Goal: Information Seeking & Learning: Check status

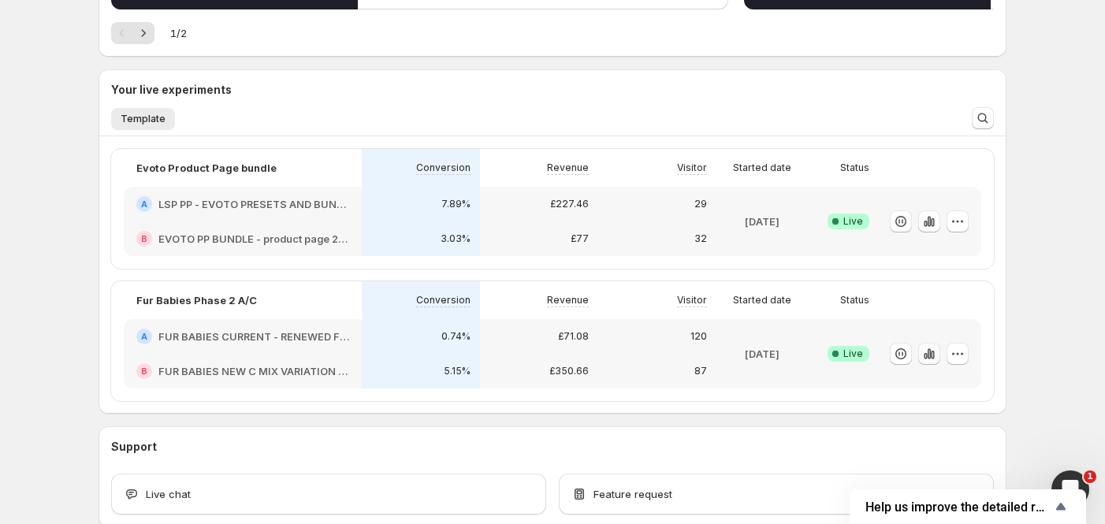
click at [934, 352] on icon "button" at bounding box center [932, 355] width 3 height 9
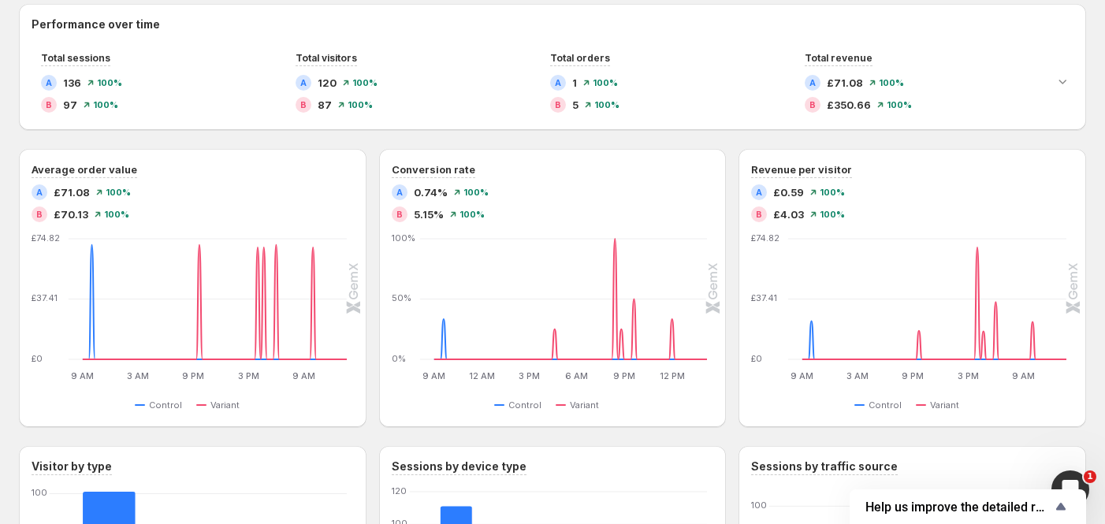
scroll to position [258, 0]
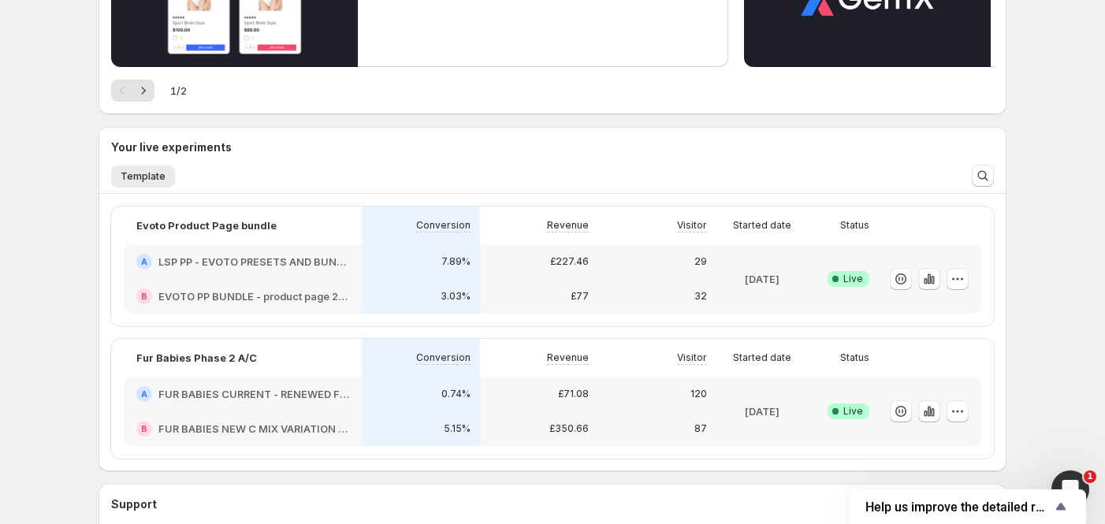
scroll to position [315, 0]
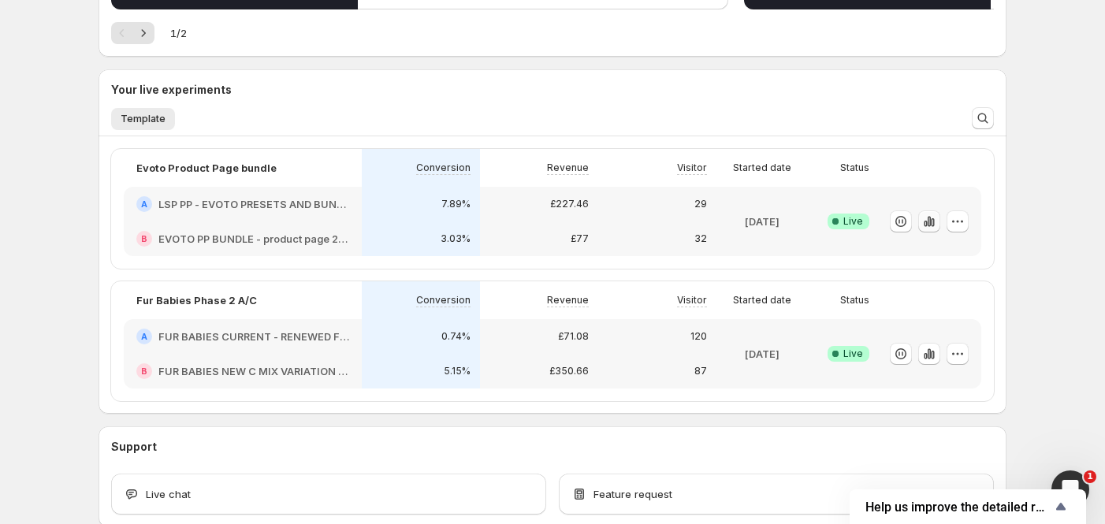
click at [931, 223] on icon "button" at bounding box center [929, 221] width 3 height 10
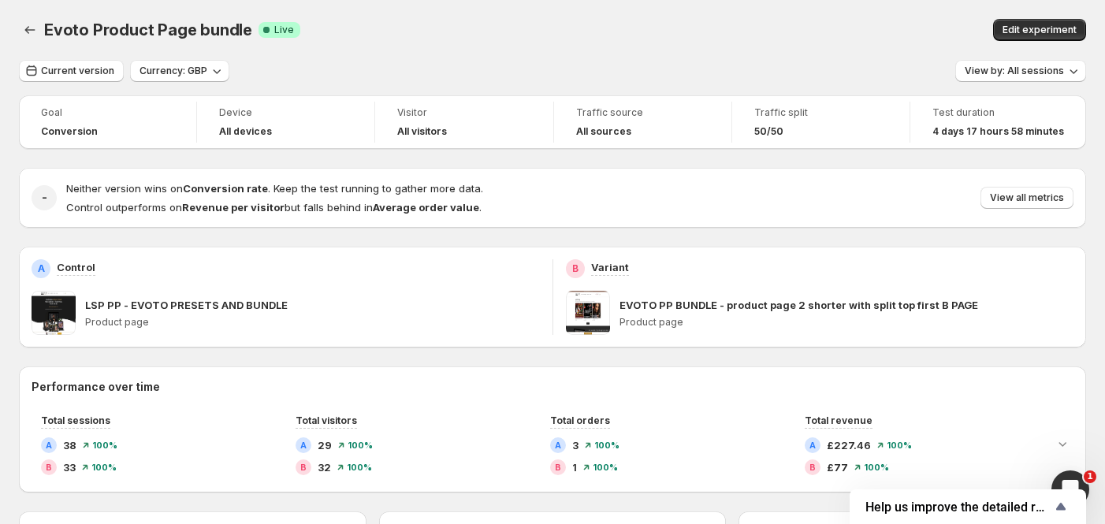
click at [644, 303] on p "EVOTO PP BUNDLE - product page 2 shorter with split top first B PAGE" at bounding box center [799, 305] width 359 height 16
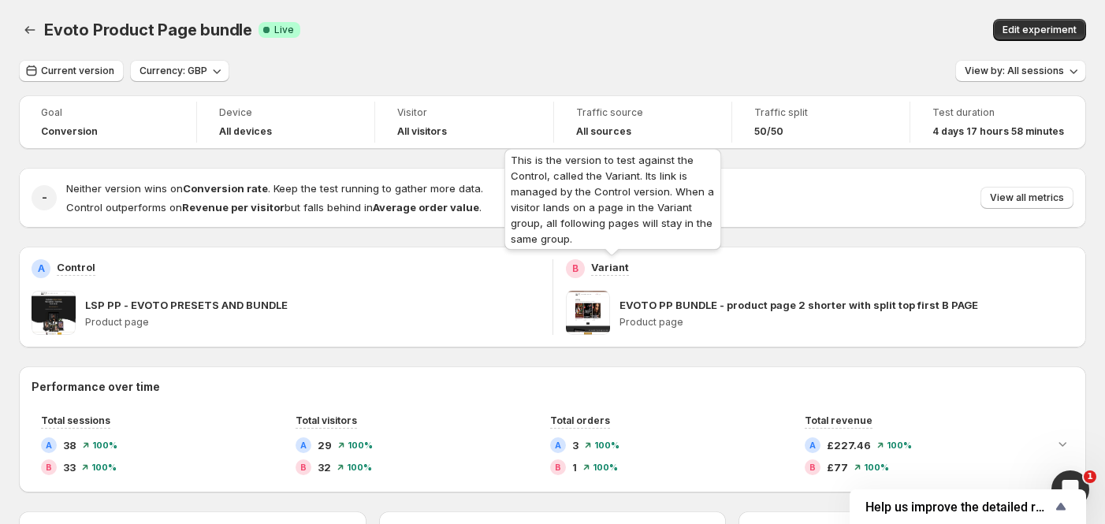
click at [609, 266] on p "Variant" at bounding box center [610, 267] width 38 height 16
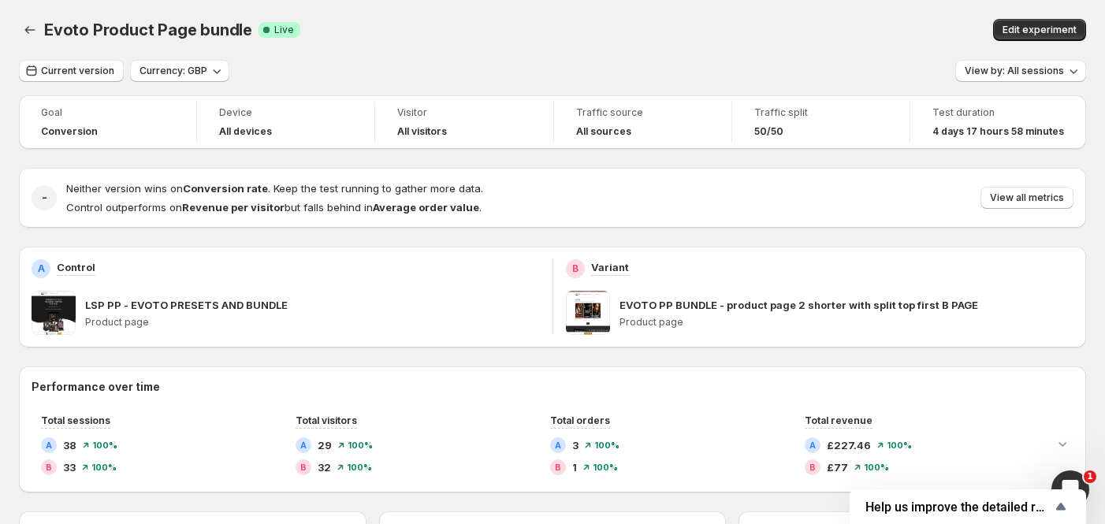
click at [665, 318] on p "Product page" at bounding box center [847, 322] width 455 height 13
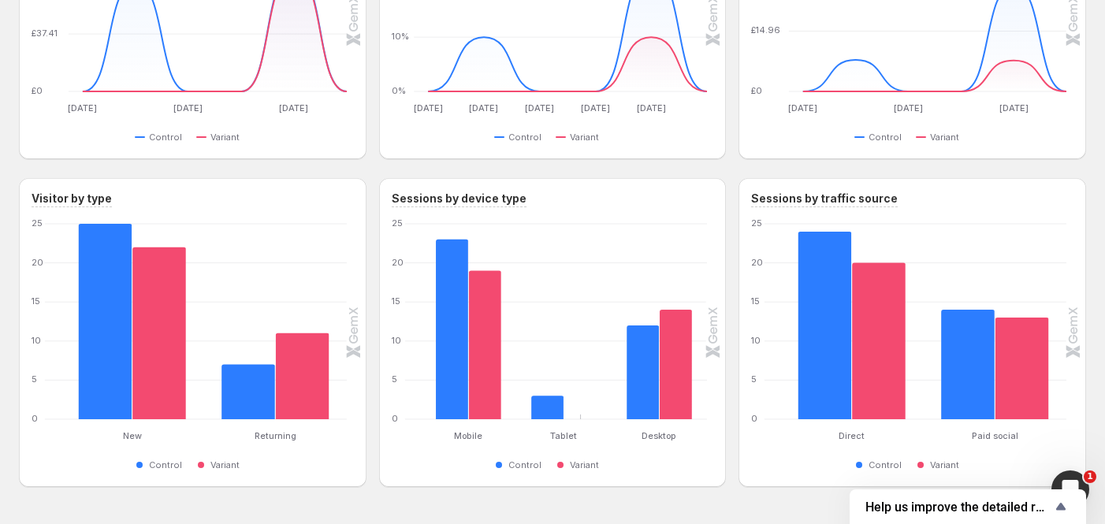
scroll to position [678, 0]
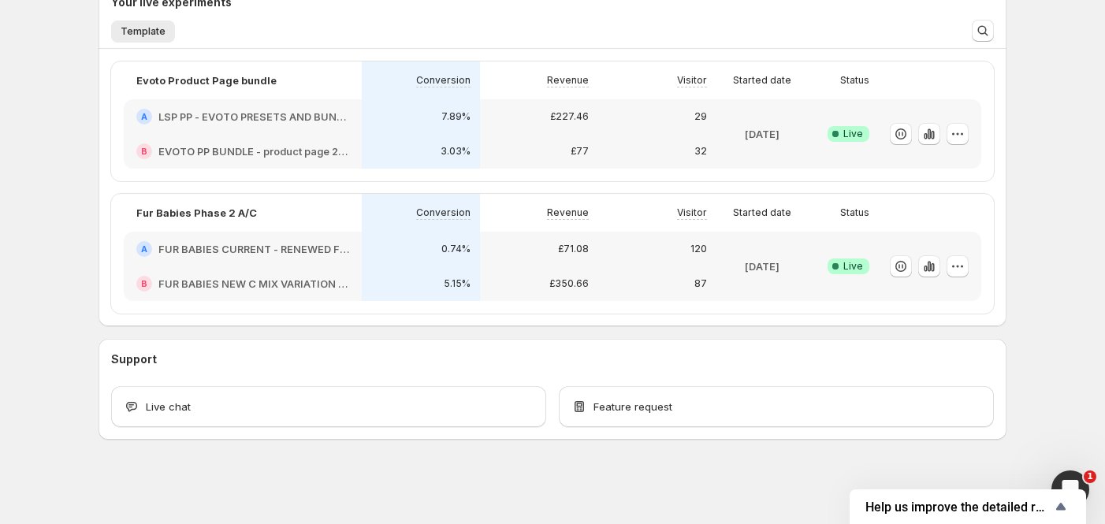
scroll to position [298, 0]
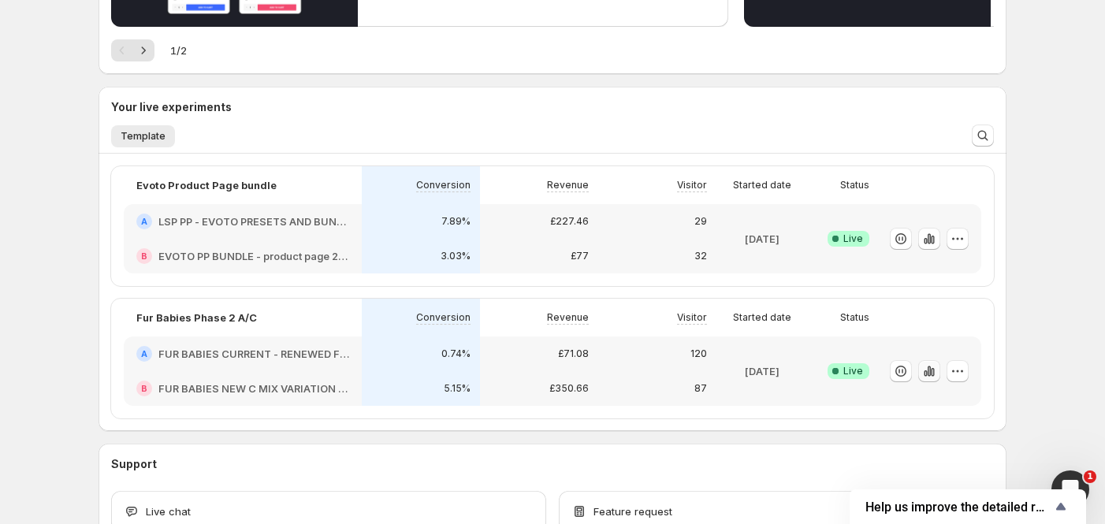
click at [926, 374] on icon "button" at bounding box center [929, 371] width 16 height 16
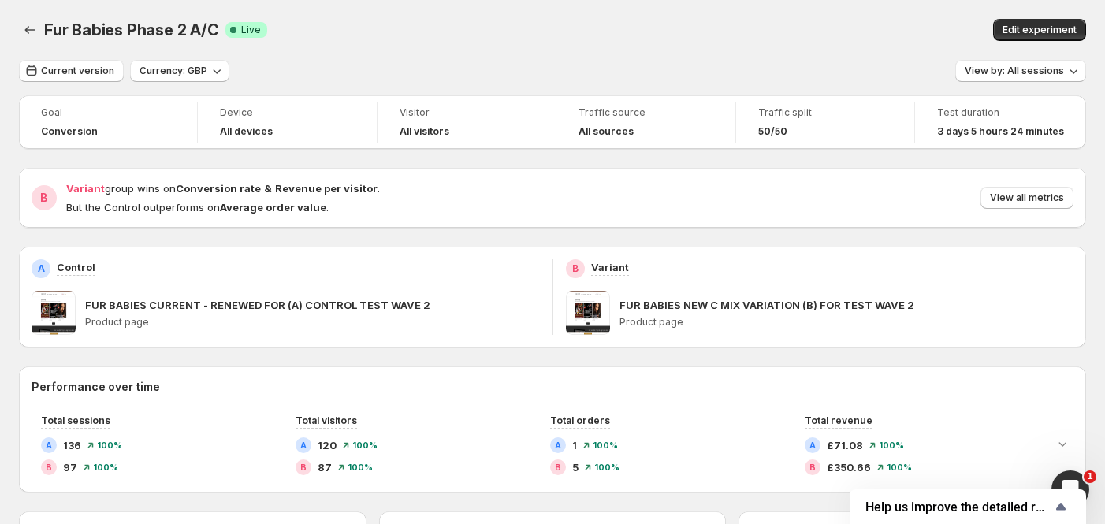
scroll to position [105, 0]
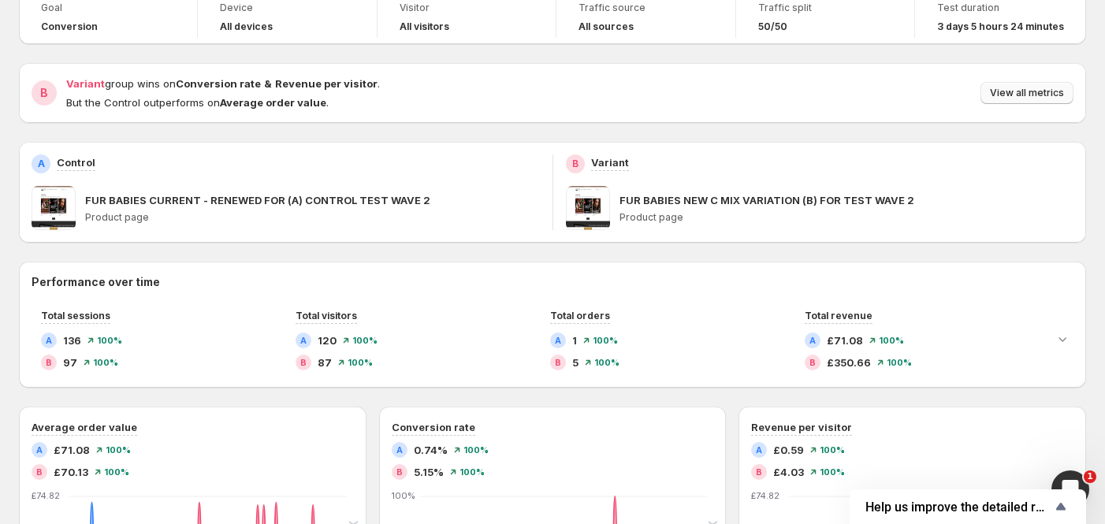
click at [1013, 88] on button "View all metrics" at bounding box center [1027, 93] width 93 height 22
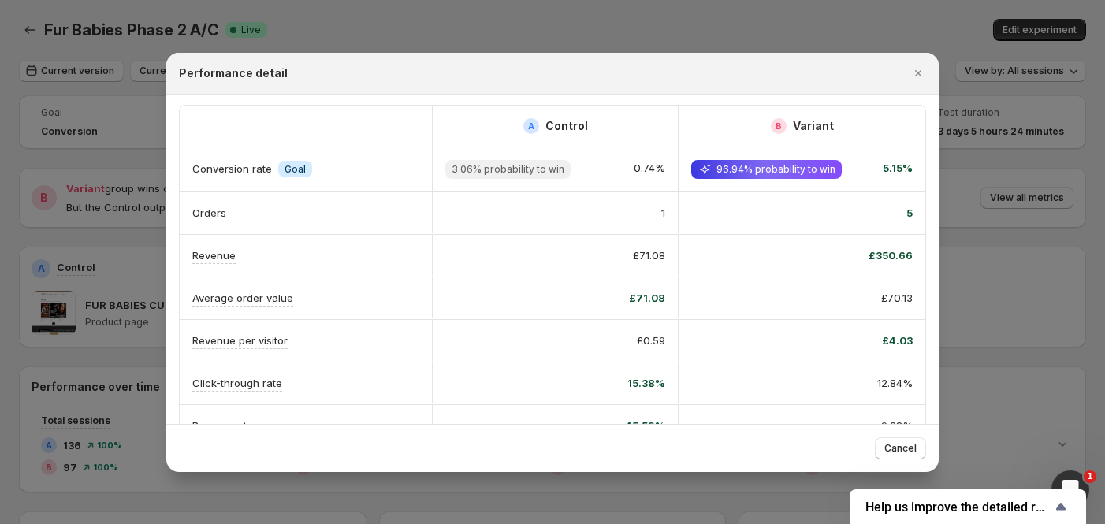
scroll to position [0, 0]
click at [918, 71] on icon "Close" at bounding box center [918, 73] width 16 height 16
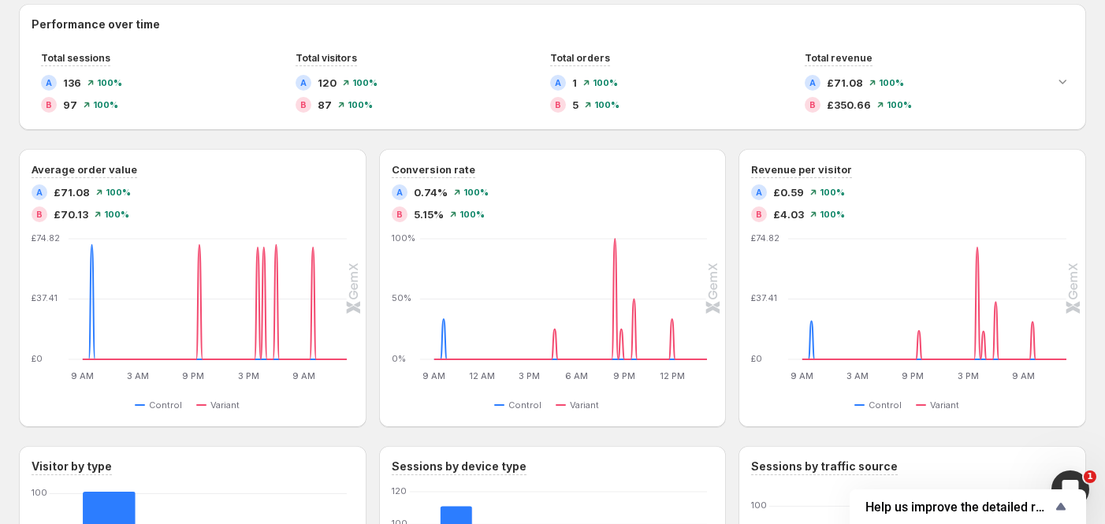
scroll to position [363, 0]
drag, startPoint x: 417, startPoint y: 192, endPoint x: 452, endPoint y: 190, distance: 35.6
click at [452, 190] on div "A 0.74% 100%" at bounding box center [553, 192] width 322 height 16
drag, startPoint x: 415, startPoint y: 213, endPoint x: 444, endPoint y: 210, distance: 29.3
click at [444, 210] on div "B 5.15%" at bounding box center [418, 214] width 52 height 16
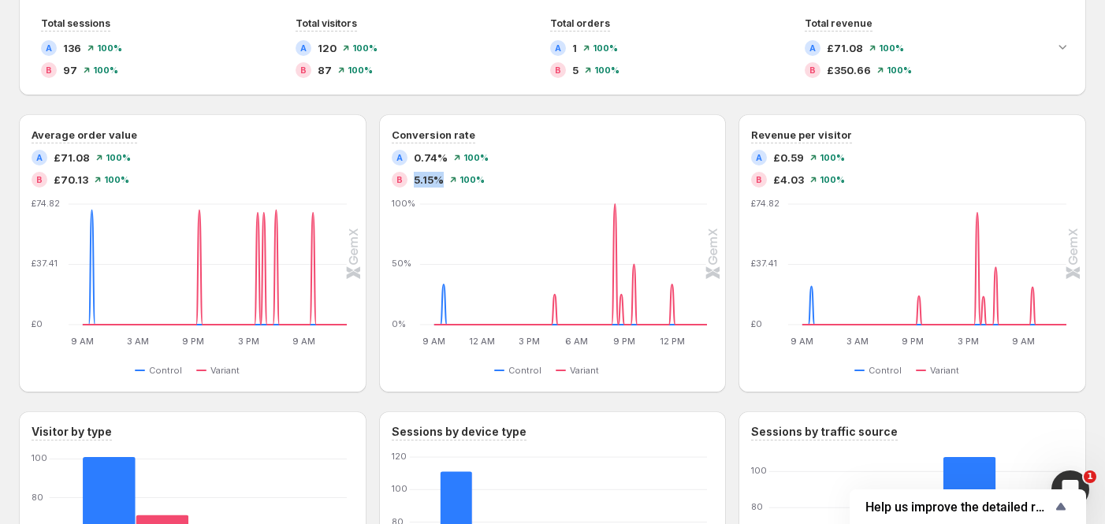
scroll to position [0, 0]
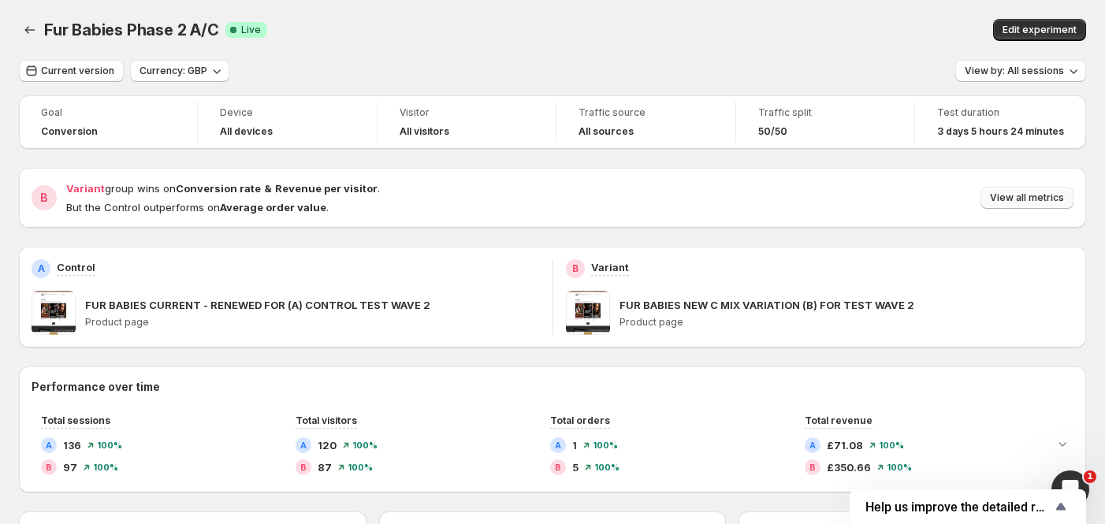
click at [1042, 198] on span "View all metrics" at bounding box center [1027, 198] width 74 height 13
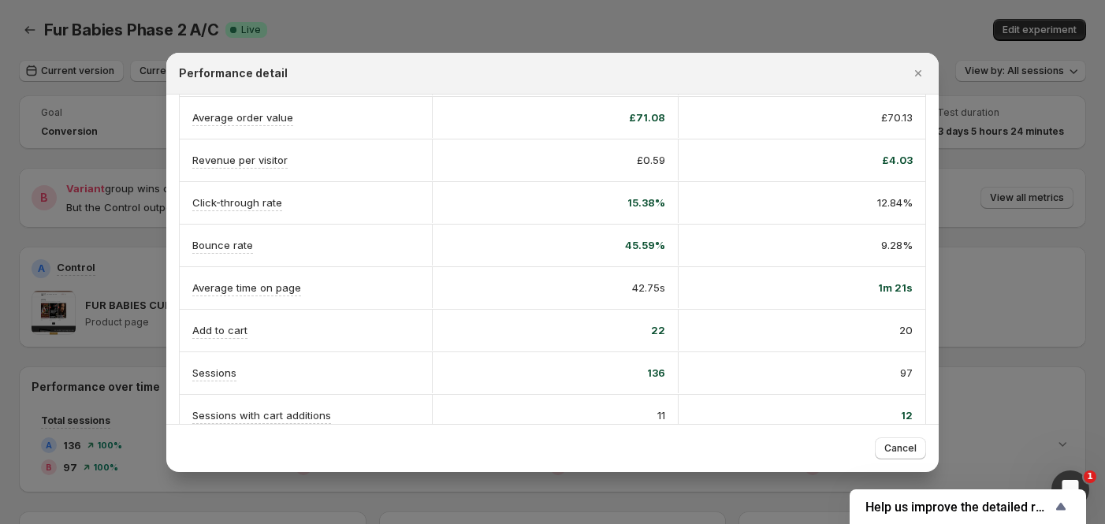
scroll to position [177, 0]
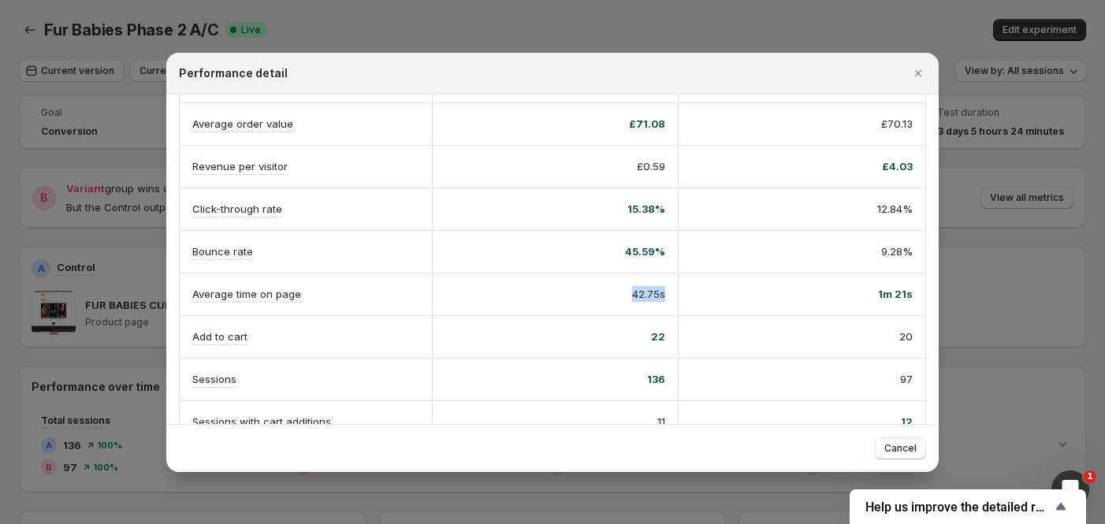
drag, startPoint x: 617, startPoint y: 296, endPoint x: 665, endPoint y: 286, distance: 48.2
click at [665, 286] on div "42.75s" at bounding box center [555, 294] width 247 height 41
drag, startPoint x: 859, startPoint y: 291, endPoint x: 906, endPoint y: 294, distance: 46.6
click at [906, 295] on div "1m 21s" at bounding box center [802, 294] width 247 height 41
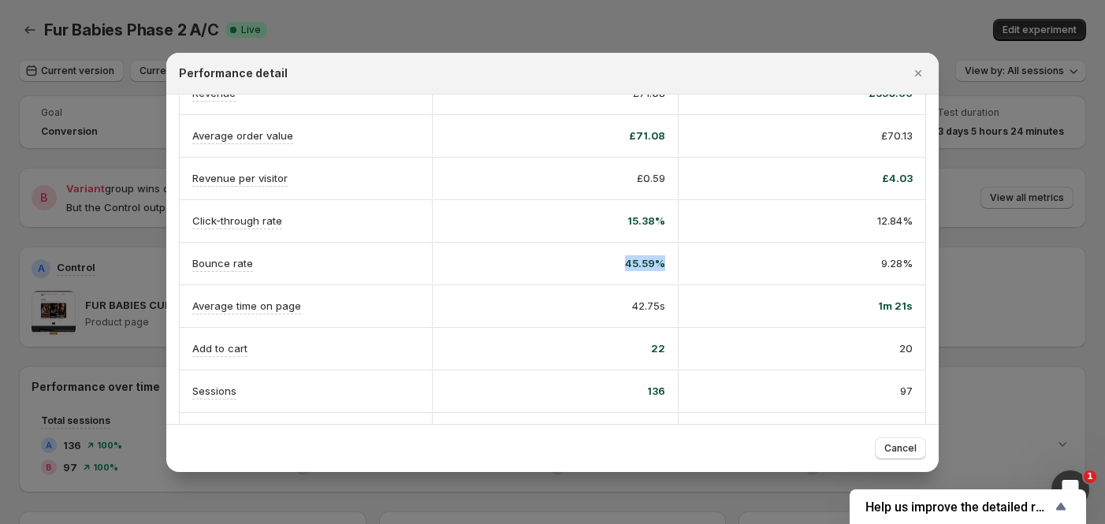
drag, startPoint x: 599, startPoint y: 261, endPoint x: 668, endPoint y: 259, distance: 68.6
click at [668, 259] on div "45.59%" at bounding box center [555, 263] width 247 height 41
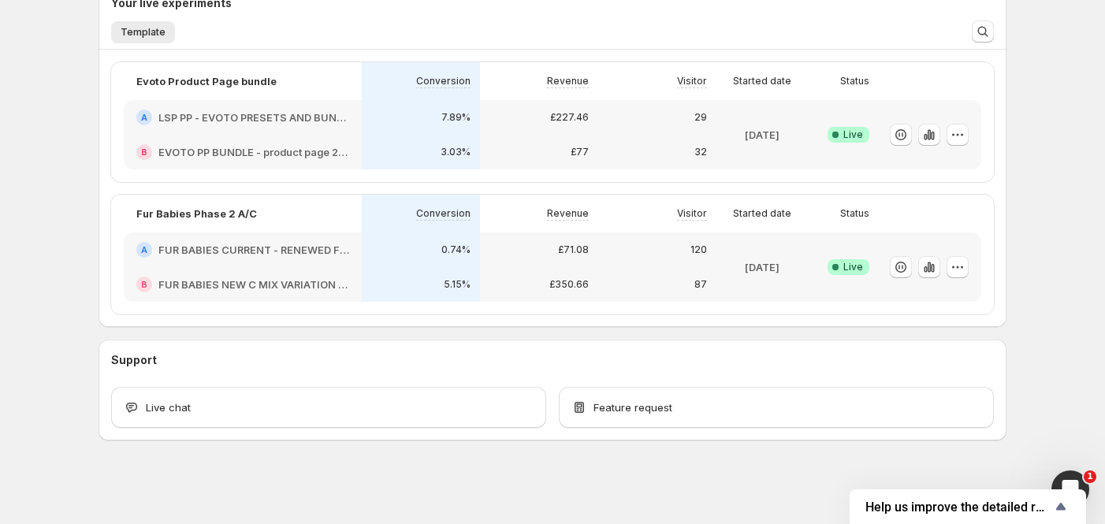
scroll to position [403, 0]
click at [927, 270] on icon "button" at bounding box center [929, 267] width 16 height 16
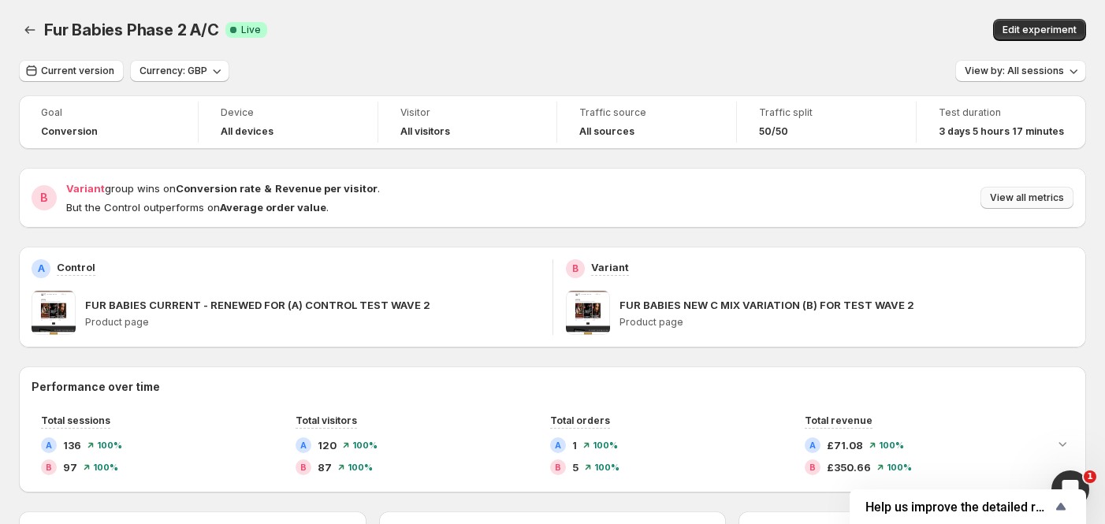
click at [1032, 192] on button "View all metrics" at bounding box center [1027, 198] width 93 height 22
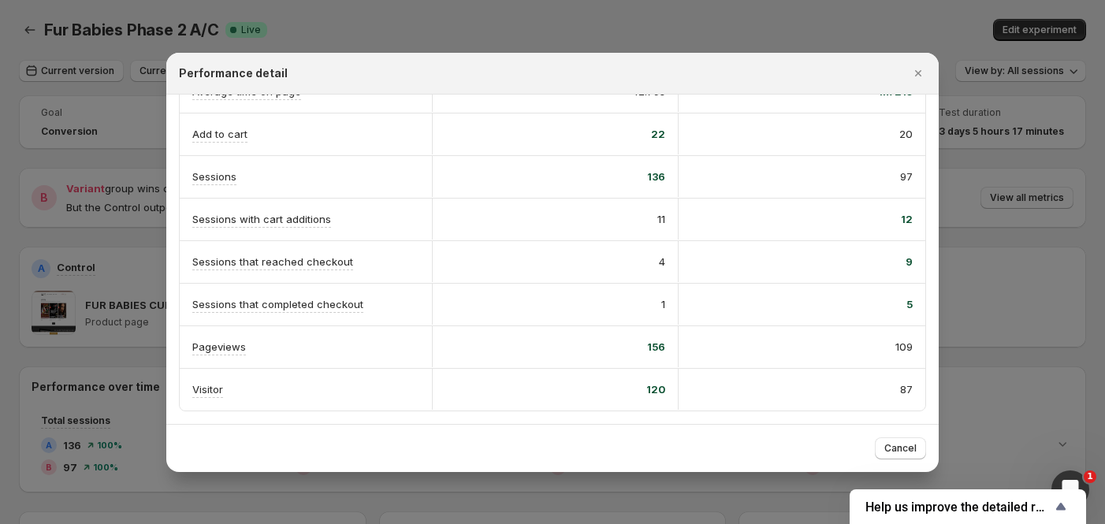
scroll to position [375, 0]
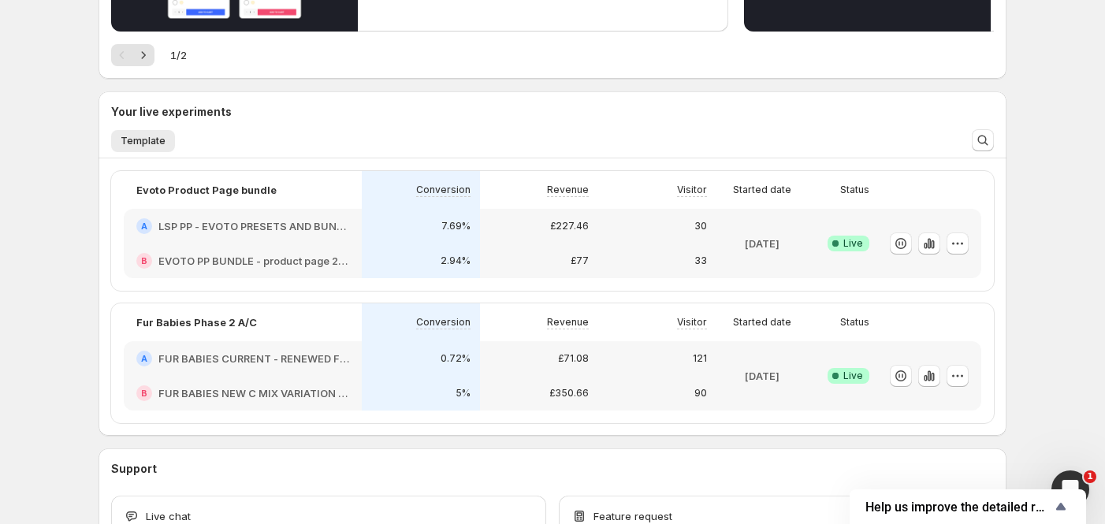
scroll to position [315, 0]
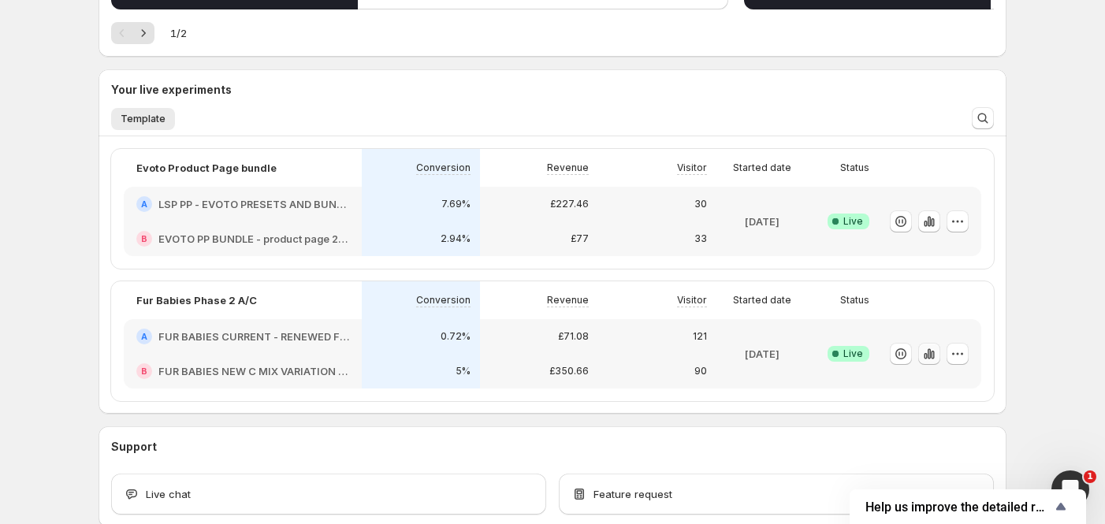
click at [931, 348] on icon "button" at bounding box center [929, 353] width 3 height 10
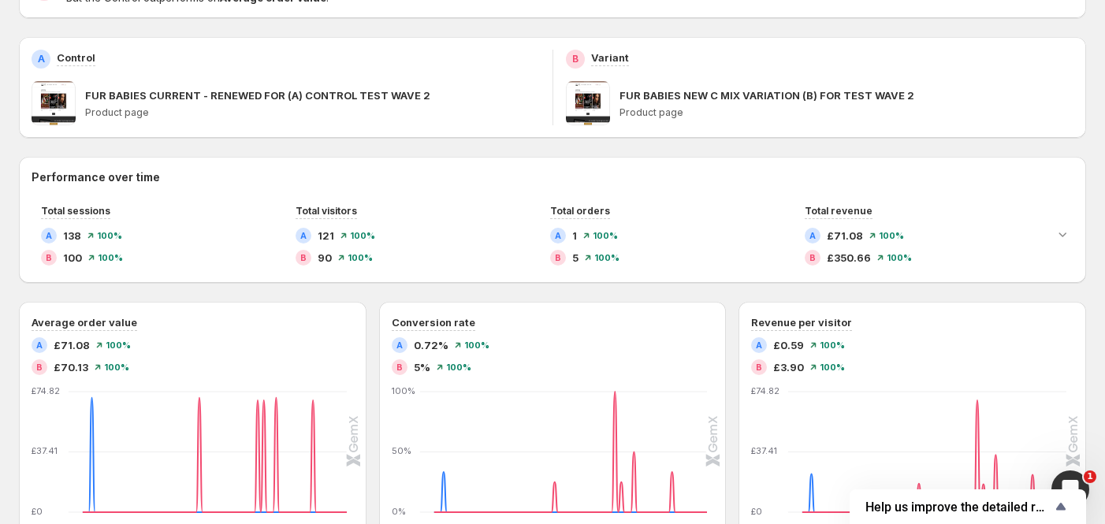
scroll to position [105, 0]
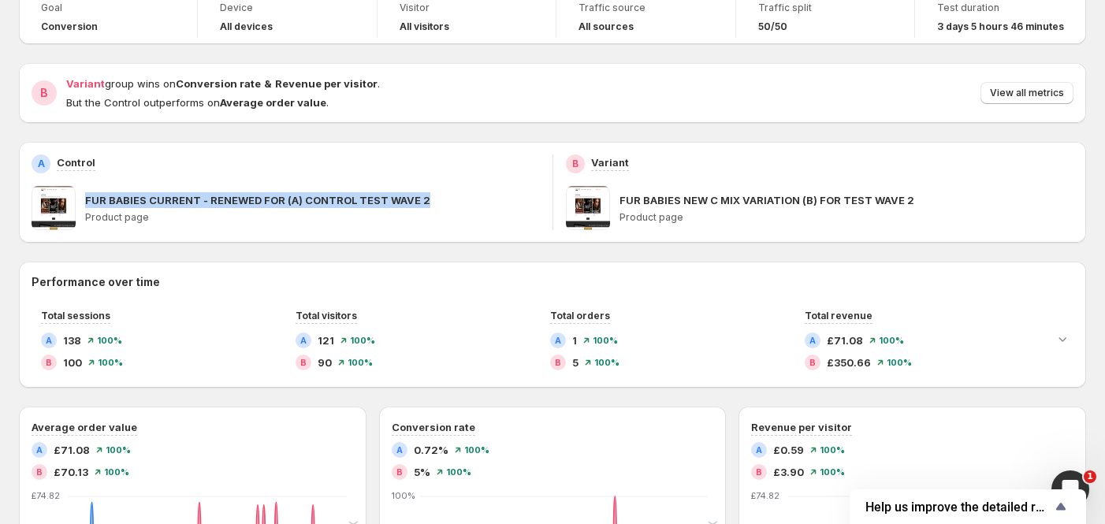
drag, startPoint x: 87, startPoint y: 200, endPoint x: 424, endPoint y: 207, distance: 337.5
click at [424, 207] on div "FUR BABIES CURRENT - RENEWED FOR (A) CONTROL TEST WAVE 2" at bounding box center [312, 200] width 455 height 16
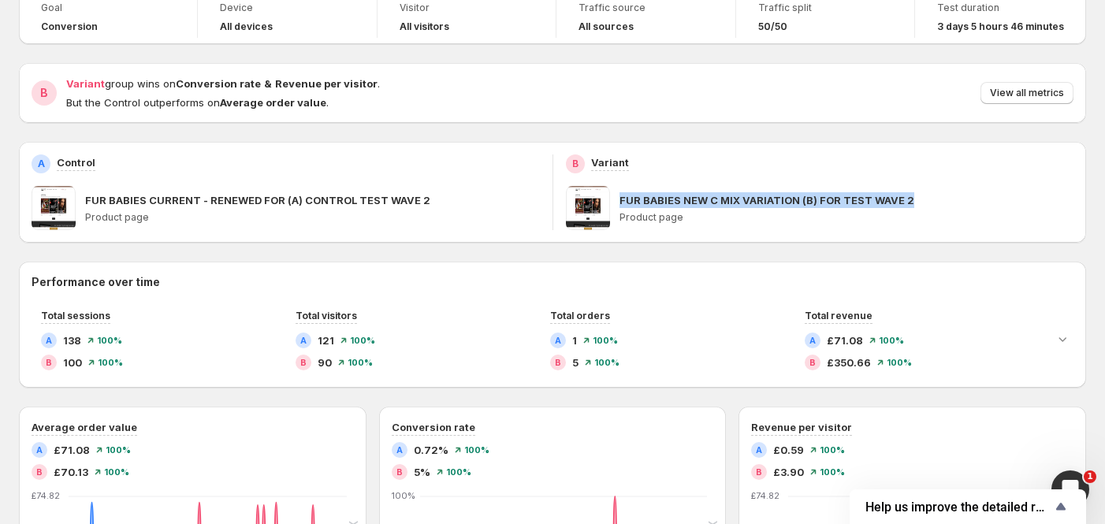
drag, startPoint x: 624, startPoint y: 197, endPoint x: 915, endPoint y: 204, distance: 291.0
click at [915, 204] on div "FUR BABIES NEW C MIX VARIATION (B) FOR TEST WAVE 2" at bounding box center [847, 200] width 455 height 16
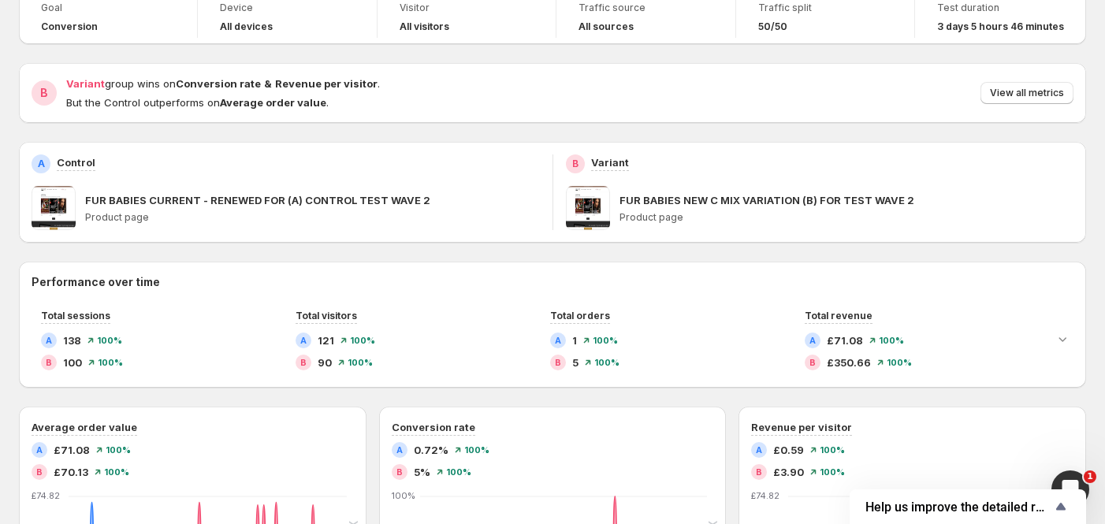
click at [456, 249] on div "Goal Conversion Device All devices Visitor All visitors Traffic source All sour…" at bounding box center [552, 502] width 1067 height 1022
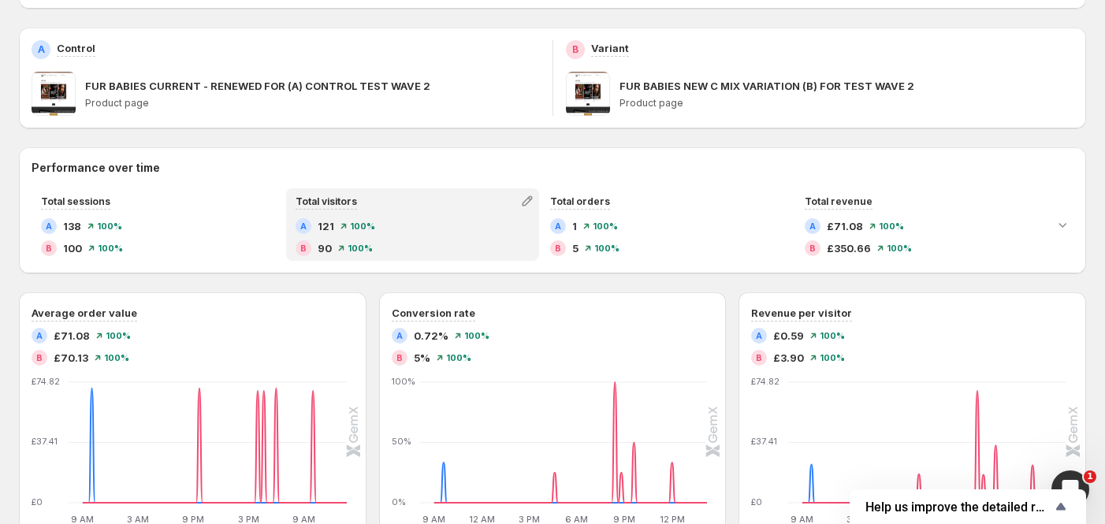
scroll to position [324, 0]
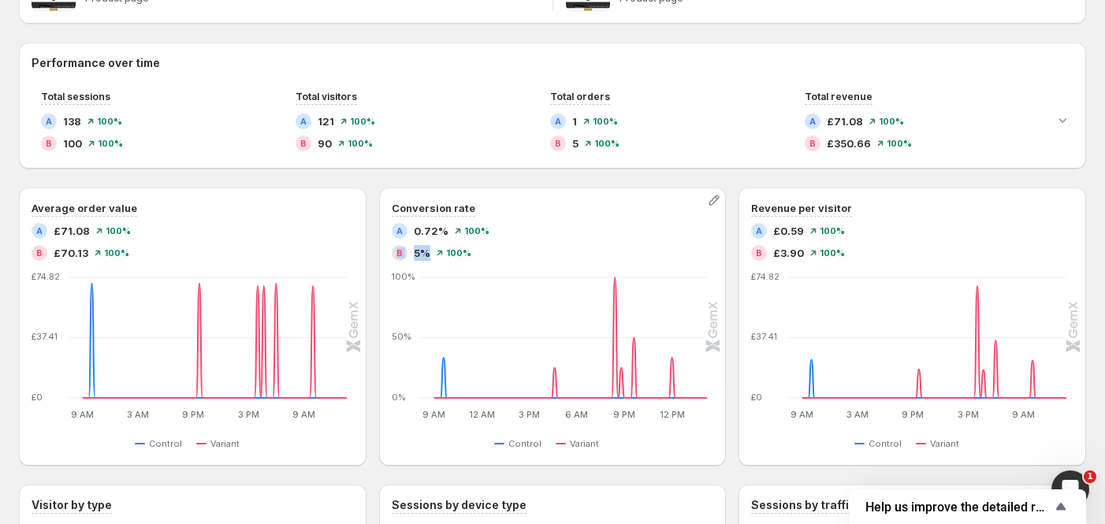
drag, startPoint x: 398, startPoint y: 252, endPoint x: 433, endPoint y: 253, distance: 34.7
click at [430, 253] on div "B 5%" at bounding box center [411, 253] width 39 height 16
click at [483, 254] on div "B 5% 100%" at bounding box center [553, 253] width 322 height 16
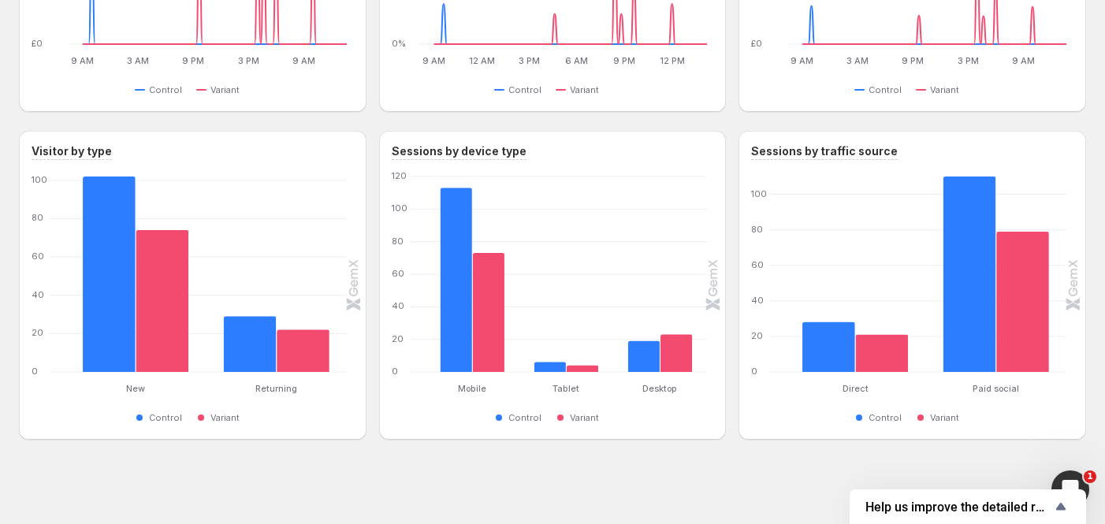
scroll to position [467, 0]
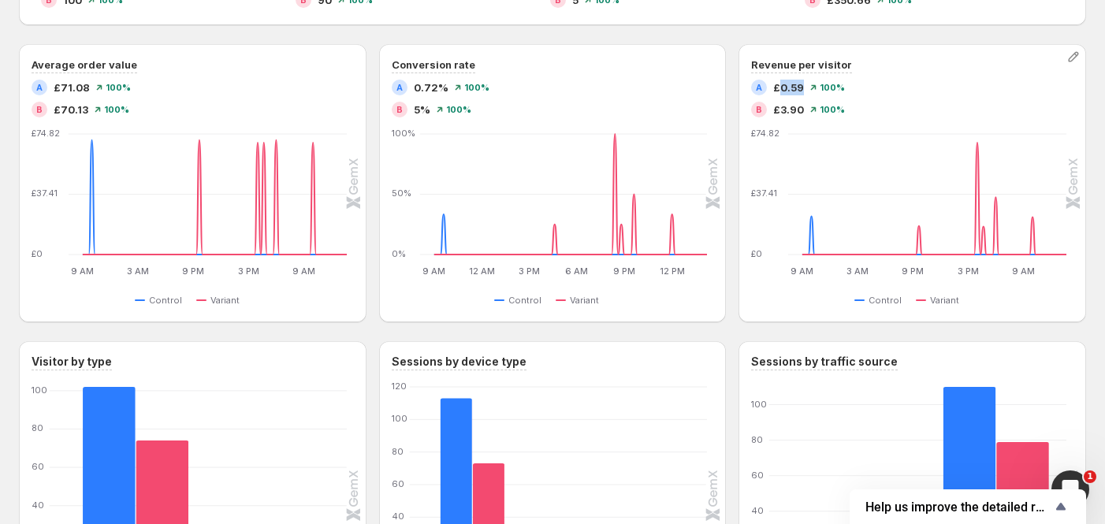
drag, startPoint x: 782, startPoint y: 85, endPoint x: 807, endPoint y: 84, distance: 25.3
click at [804, 84] on span "£0.59" at bounding box center [788, 88] width 31 height 16
drag, startPoint x: 780, startPoint y: 106, endPoint x: 808, endPoint y: 105, distance: 27.6
click at [808, 105] on div "B £3.90 100%" at bounding box center [912, 110] width 322 height 16
